Goal: Find specific page/section: Find specific page/section

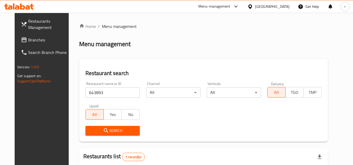
scroll to position [63, 0]
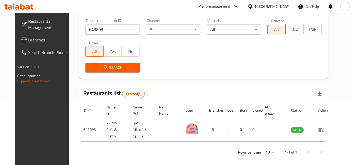
click at [28, 42] on span "Branches" at bounding box center [48, 40] width 41 height 6
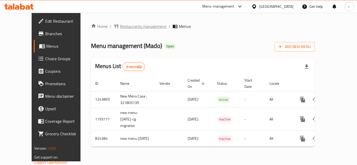
click at [120, 26] on span "Restaurants management" at bounding box center [143, 26] width 46 height 6
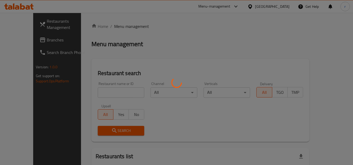
click at [100, 88] on div at bounding box center [176, 82] width 353 height 165
click at [100, 91] on div at bounding box center [176, 82] width 353 height 165
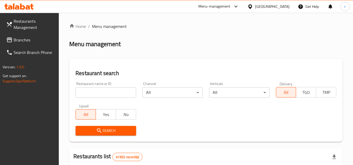
paste input "9868"
click at [100, 91] on input "search" at bounding box center [105, 92] width 60 height 10
type input "9868"
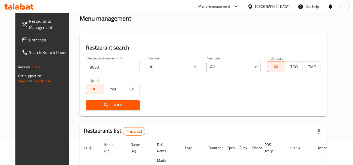
scroll to position [52, 0]
